Goal: Find specific page/section: Find specific page/section

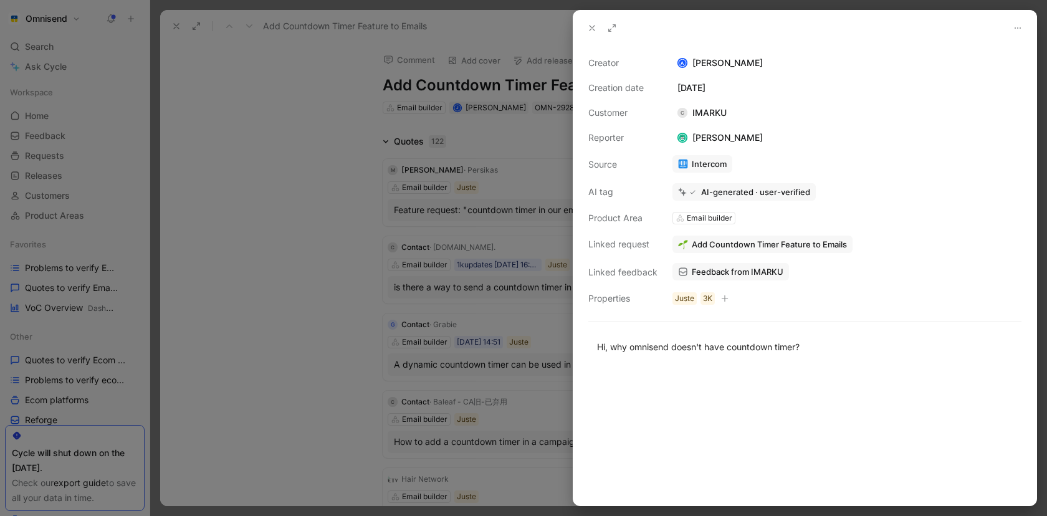
click at [68, 267] on div at bounding box center [523, 258] width 1047 height 516
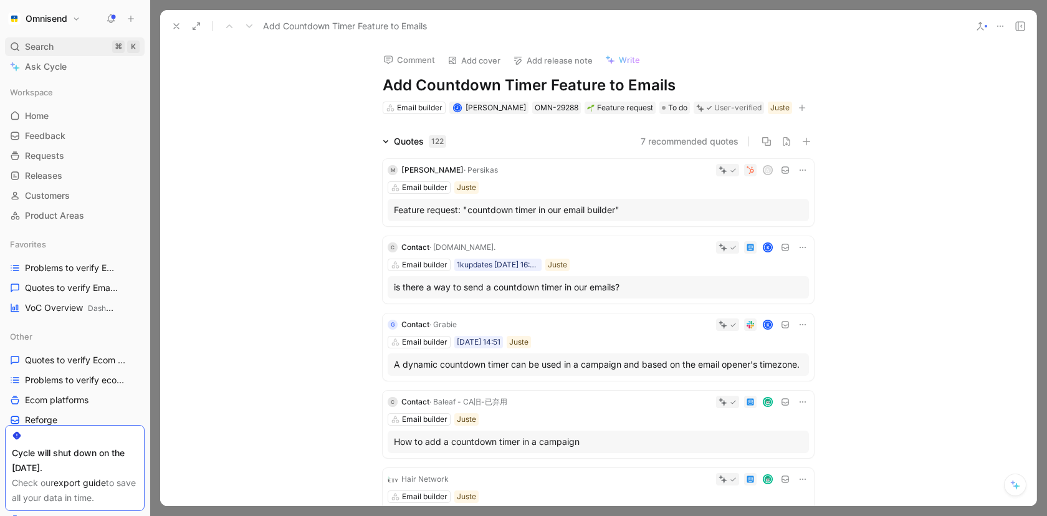
click at [79, 45] on div "Search ⌘ K" at bounding box center [75, 46] width 140 height 19
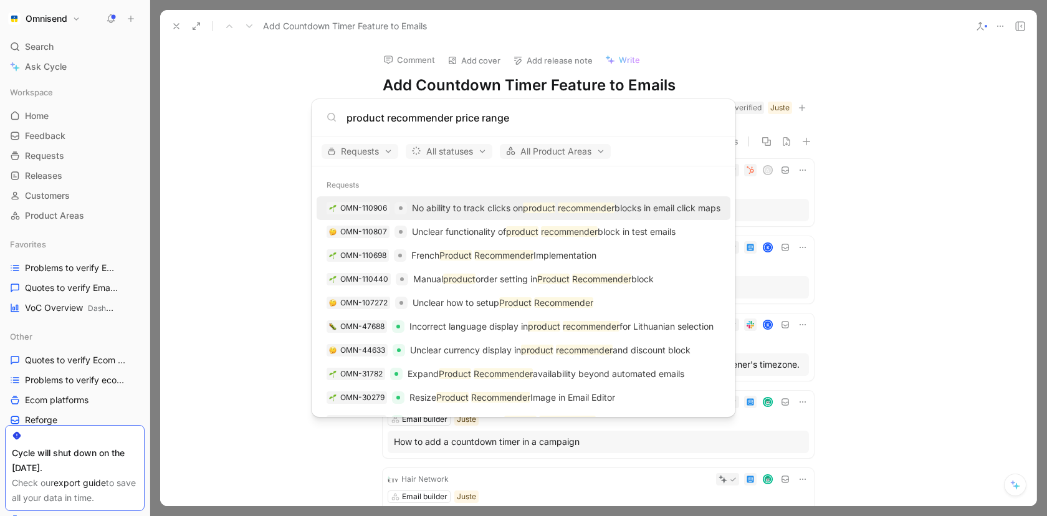
drag, startPoint x: 525, startPoint y: 120, endPoint x: 325, endPoint y: 110, distance: 200.9
click at [325, 110] on div "product recommender price range" at bounding box center [524, 117] width 424 height 37
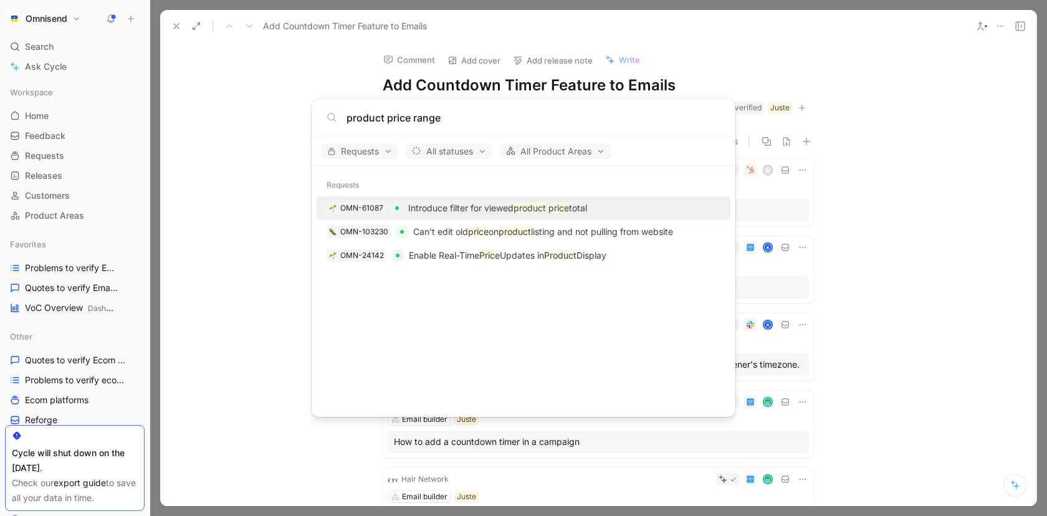
type input "product price range"
click at [545, 207] on mark "product" at bounding box center [529, 207] width 32 height 11
